Goal: Transaction & Acquisition: Purchase product/service

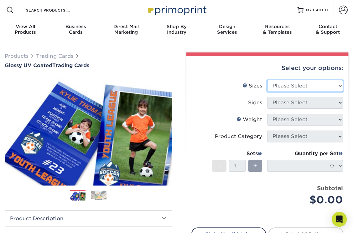
click at [338, 87] on select "Please Select 2.5" x 3.5"" at bounding box center [305, 86] width 76 height 12
select select "2.50x3.50"
click at [267, 80] on select "Please Select 2.5" x 3.5"" at bounding box center [305, 86] width 76 height 12
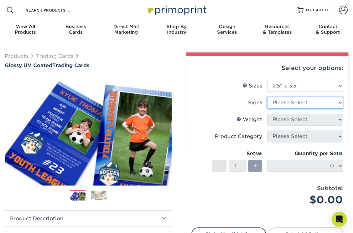
click at [317, 105] on select "Please Select Print Both Sides Print Front Only" at bounding box center [305, 103] width 76 height 12
select select "13abbda7-1d64-4f25-8bb2-c179b224825d"
click at [267, 97] on select "Please Select Print Both Sides Print Front Only" at bounding box center [305, 103] width 76 height 12
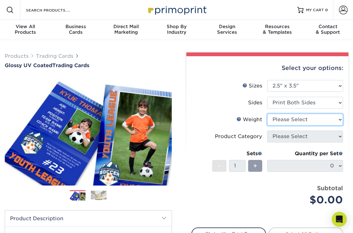
click at [305, 120] on select "Please Select 16PT 14PT 18PT C1S" at bounding box center [305, 120] width 76 height 12
select select "16PT"
click at [267, 114] on select "Please Select 16PT 14PT 18PT C1S" at bounding box center [305, 120] width 76 height 12
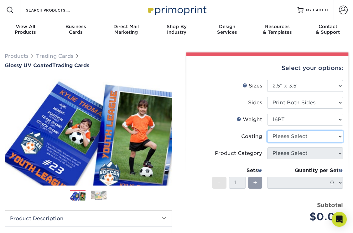
click at [298, 137] on select at bounding box center [305, 137] width 76 height 12
select select "1e8116af-acfc-44b1-83dc-8181aa338834"
click at [267, 131] on select at bounding box center [305, 137] width 76 height 12
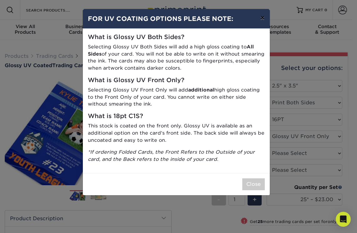
click at [263, 17] on button "×" at bounding box center [262, 18] width 14 height 18
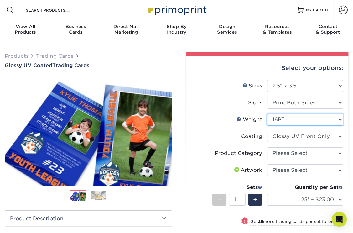
click at [341, 120] on select "Please Select 16PT 14PT 18PT C1S" at bounding box center [305, 120] width 76 height 12
select select "18PTC1S"
click at [267, 114] on select "Please Select 16PT 14PT 18PT C1S" at bounding box center [305, 120] width 76 height 12
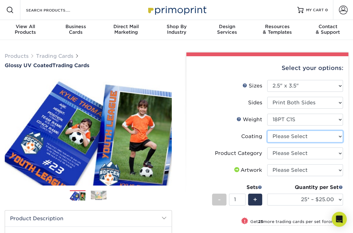
click at [322, 138] on select at bounding box center [305, 137] width 76 height 12
select select "1e8116af-acfc-44b1-83dc-8181aa338834"
click at [267, 131] on select at bounding box center [305, 137] width 76 height 12
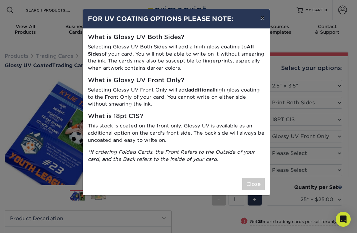
click at [260, 18] on button "×" at bounding box center [262, 18] width 14 height 18
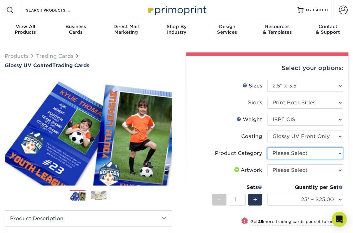
click at [333, 156] on select "Please Select Trading Cards" at bounding box center [305, 154] width 76 height 12
select select "c2f9bce9-36c2-409d-b101-c29d9d031e18"
click at [267, 148] on select "Please Select Trading Cards" at bounding box center [305, 154] width 76 height 12
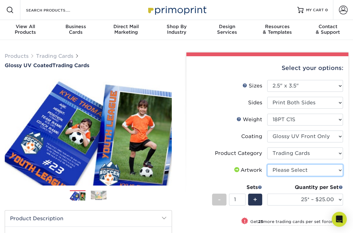
click at [317, 171] on select "Please Select I will upload files I need a design - $100" at bounding box center [305, 171] width 76 height 12
select select "upload"
click at [267, 165] on select "Please Select I will upload files I need a design - $100" at bounding box center [305, 171] width 76 height 12
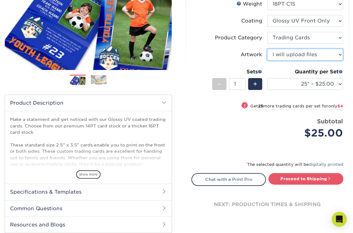
scroll to position [120, 0]
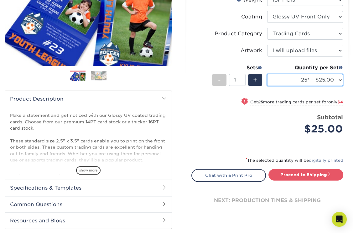
click at [337, 81] on select "25* – $25.00 50* – $29.00 75* – $37.00 100* – $41.00 250* – $48.00 500 – $58.00…" at bounding box center [305, 80] width 76 height 12
select select "100* – $41.00"
click at [267, 74] on select "25* – $25.00 50* – $29.00 75* – $37.00 100* – $41.00 250* – $48.00 500 – $58.00…" at bounding box center [305, 80] width 76 height 12
drag, startPoint x: 236, startPoint y: 79, endPoint x: 228, endPoint y: 81, distance: 8.6
click at [228, 81] on div "- 1 +" at bounding box center [237, 81] width 50 height 14
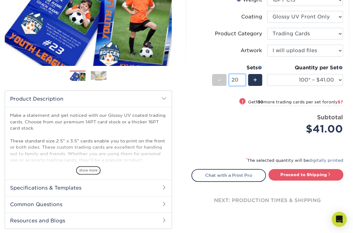
type input "20"
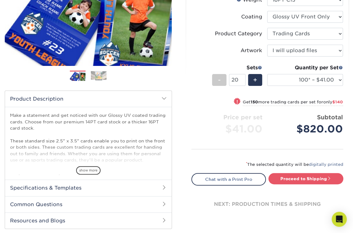
click at [248, 117] on div "Price per set $41.00" at bounding box center [229, 125] width 76 height 24
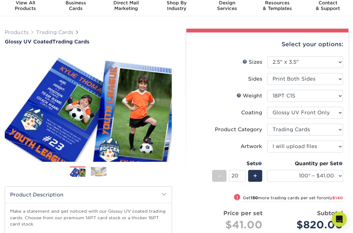
scroll to position [0, 0]
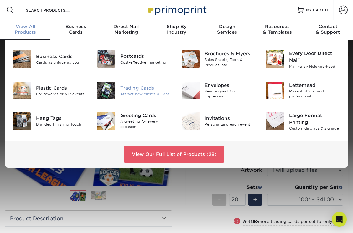
click at [141, 89] on div "Trading Cards" at bounding box center [146, 87] width 52 height 7
